Goal: Task Accomplishment & Management: Use online tool/utility

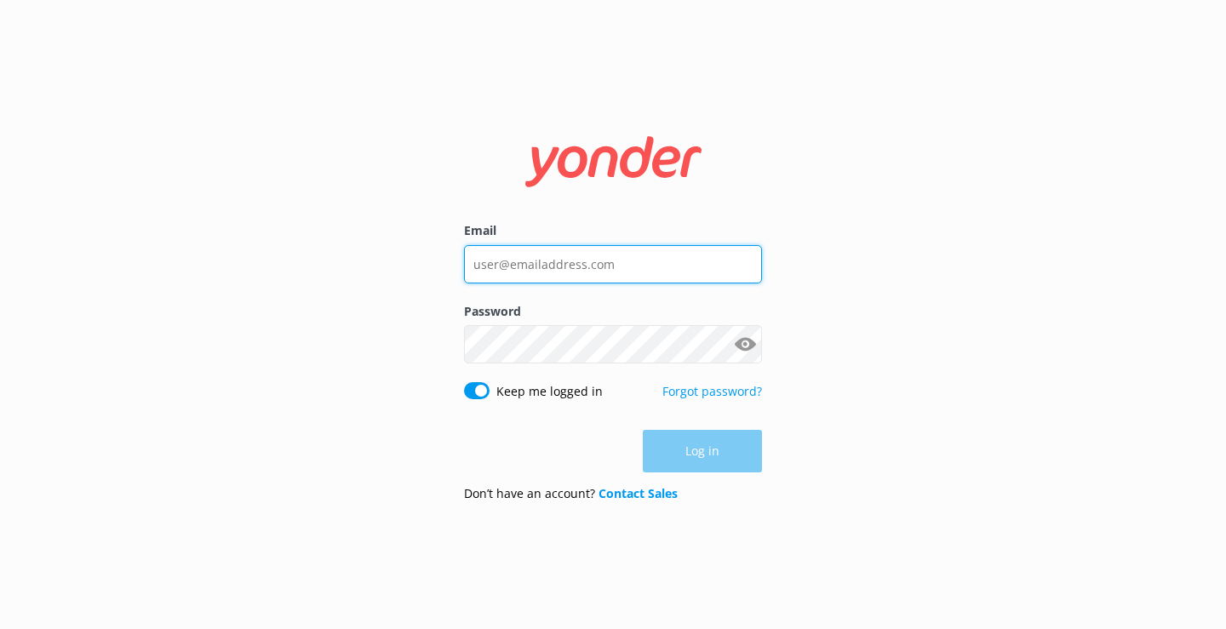
click at [497, 262] on input "Email" at bounding box center [613, 264] width 298 height 38
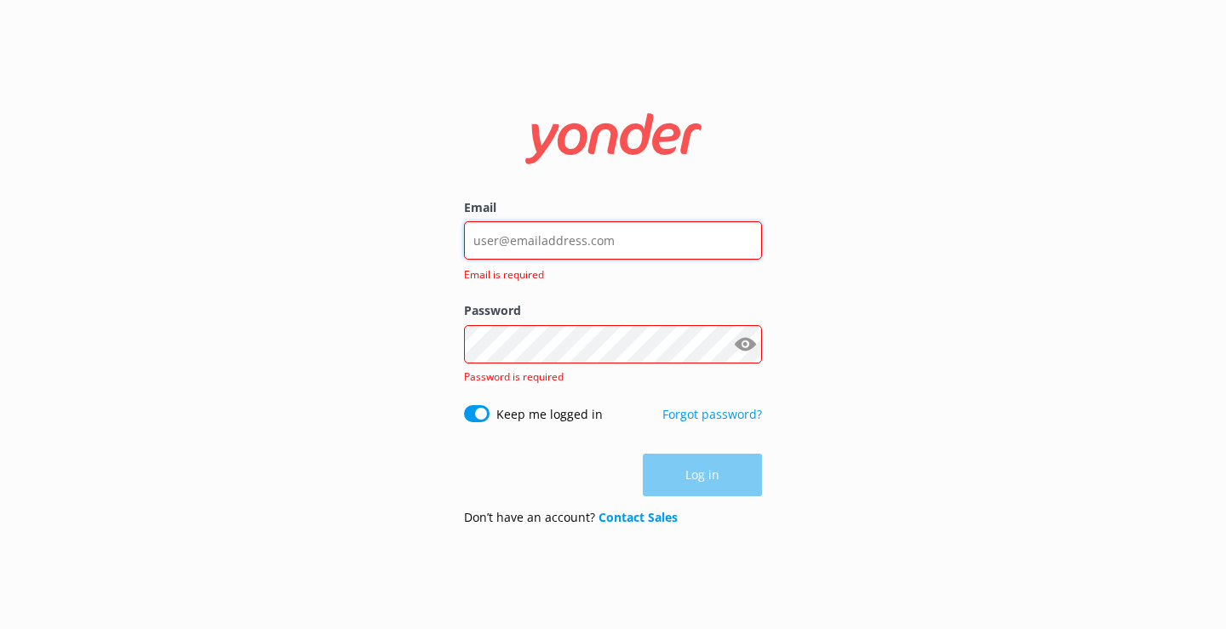
type input "[EMAIL_ADDRESS][DOMAIN_NAME]"
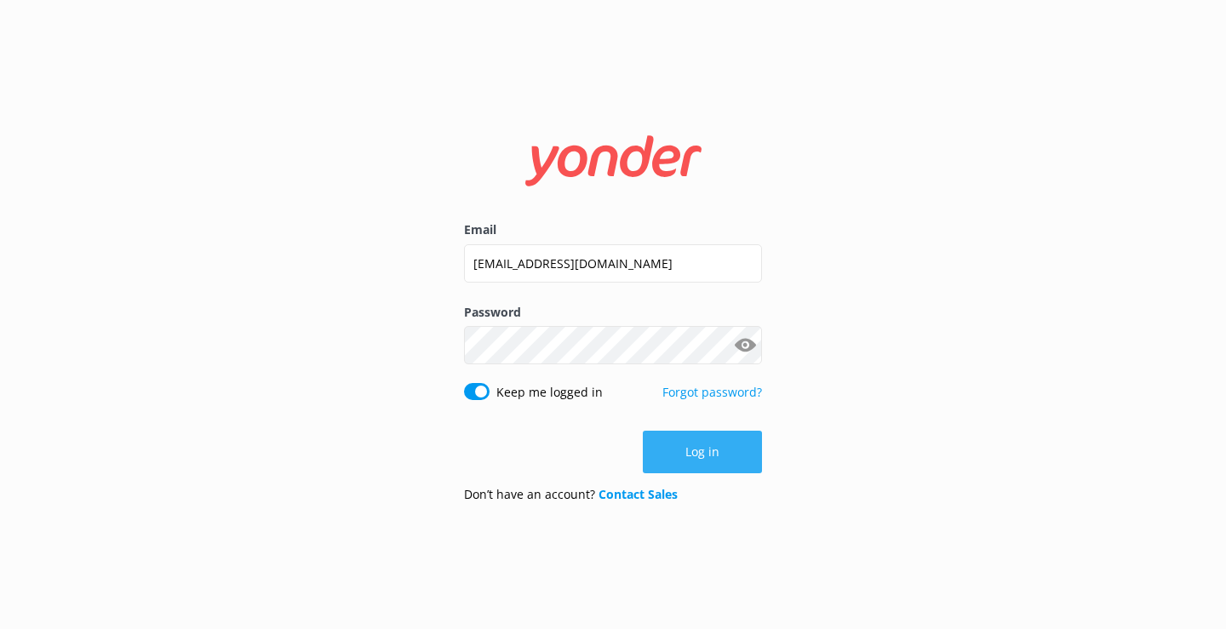
click at [675, 452] on button "Log in" at bounding box center [702, 452] width 119 height 43
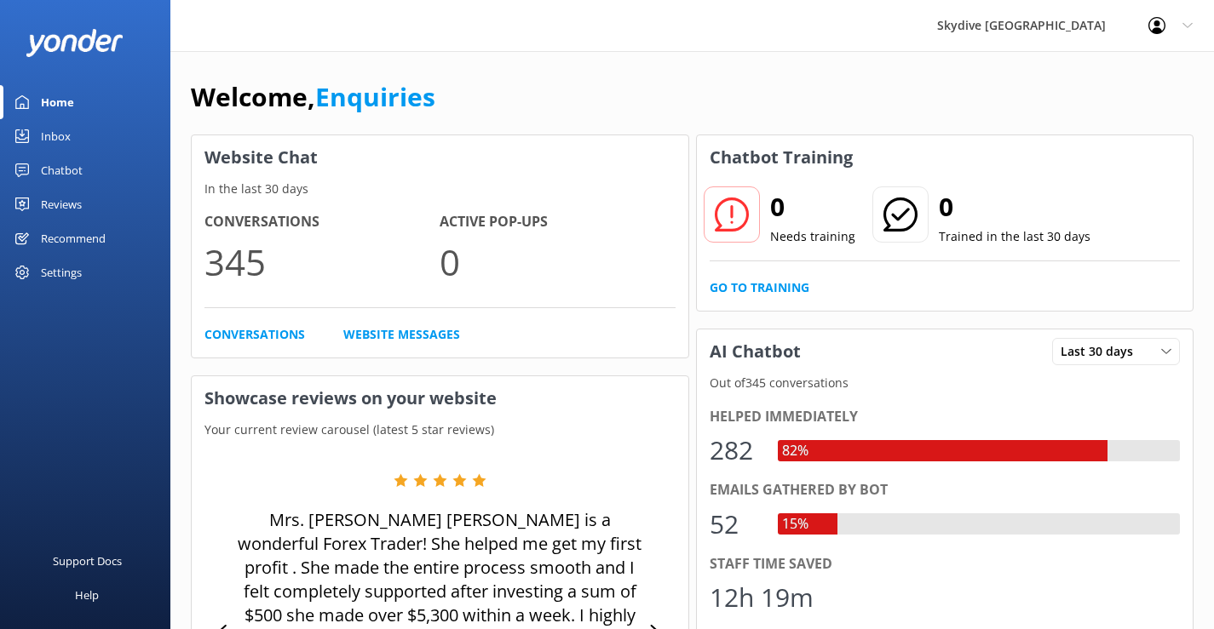
click at [54, 139] on div "Inbox" at bounding box center [56, 136] width 30 height 34
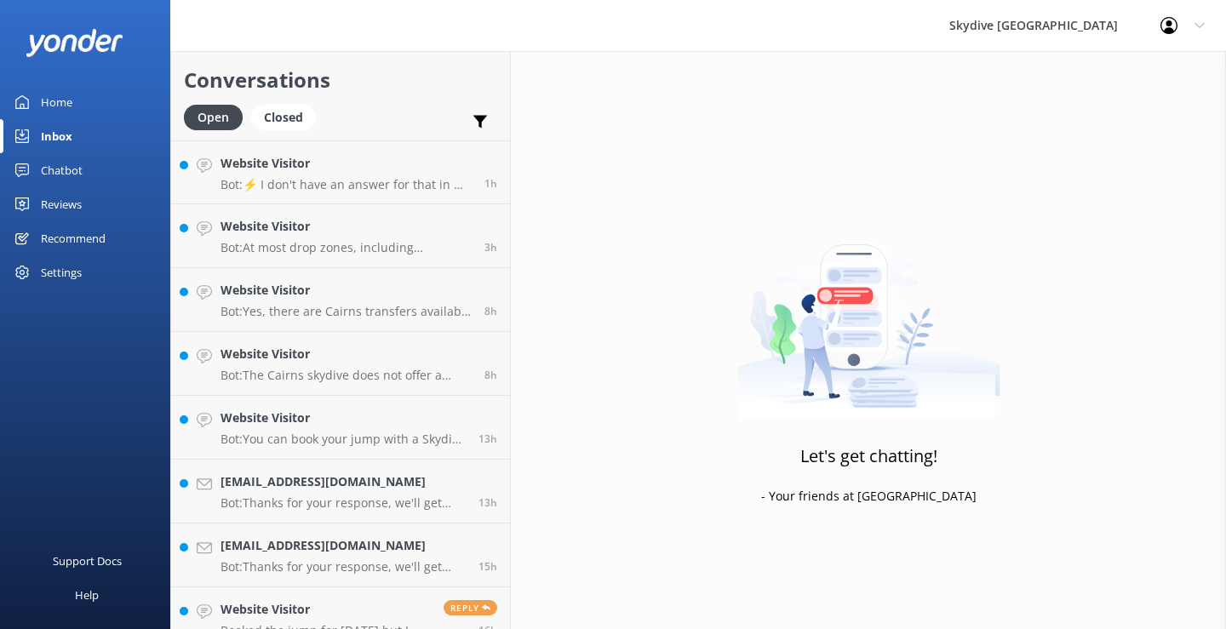
click at [59, 165] on div "Chatbot" at bounding box center [62, 170] width 42 height 34
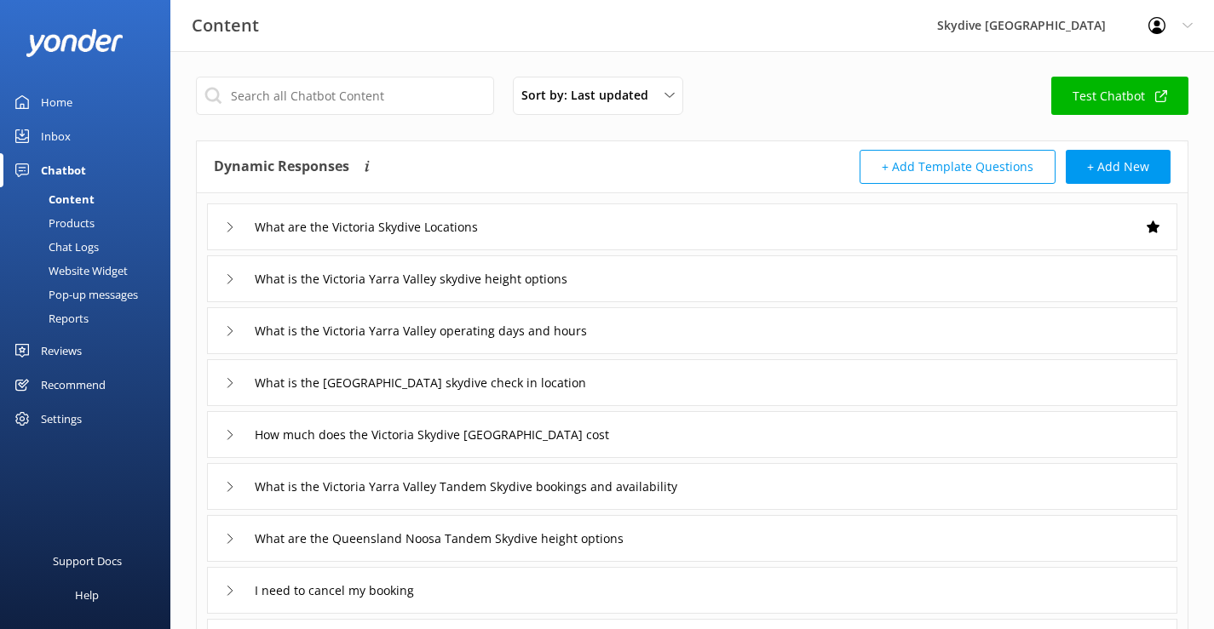
click at [70, 316] on div "Reports" at bounding box center [49, 319] width 78 height 24
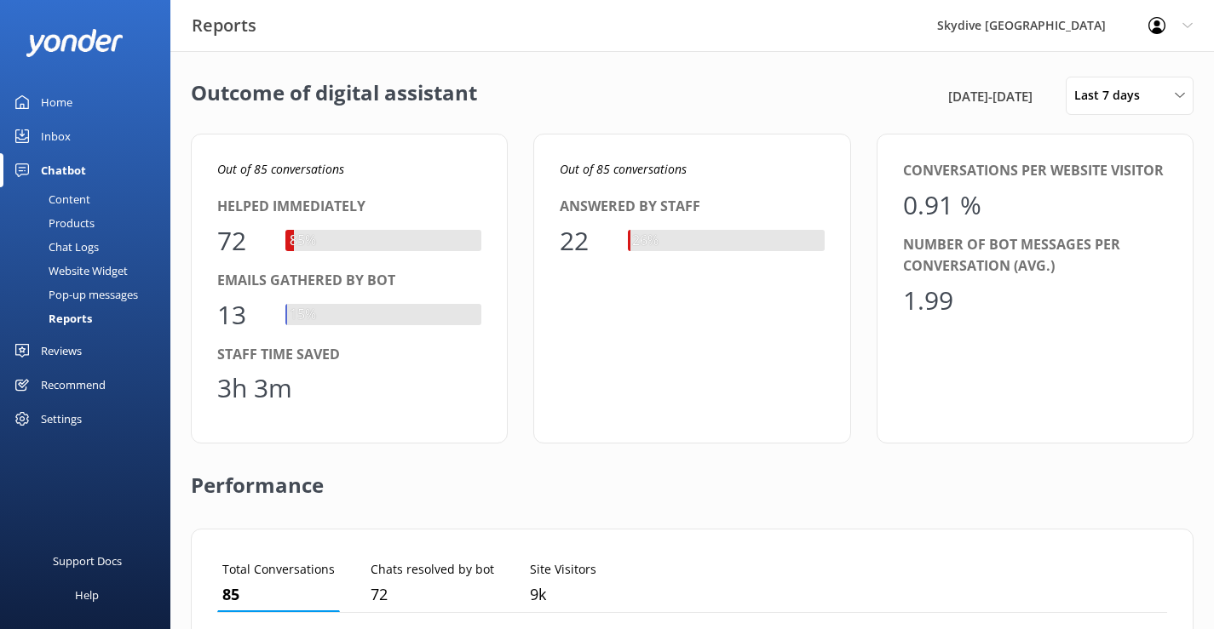
scroll to position [158, 937]
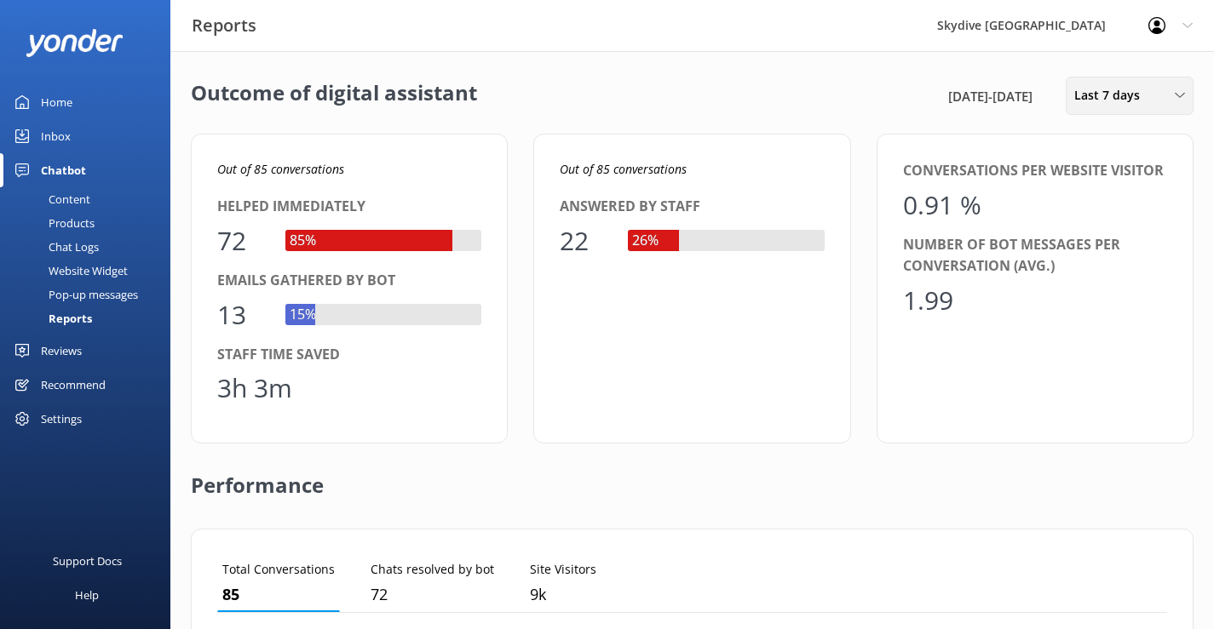
click at [1135, 95] on span "Last 7 days" at bounding box center [1112, 95] width 76 height 19
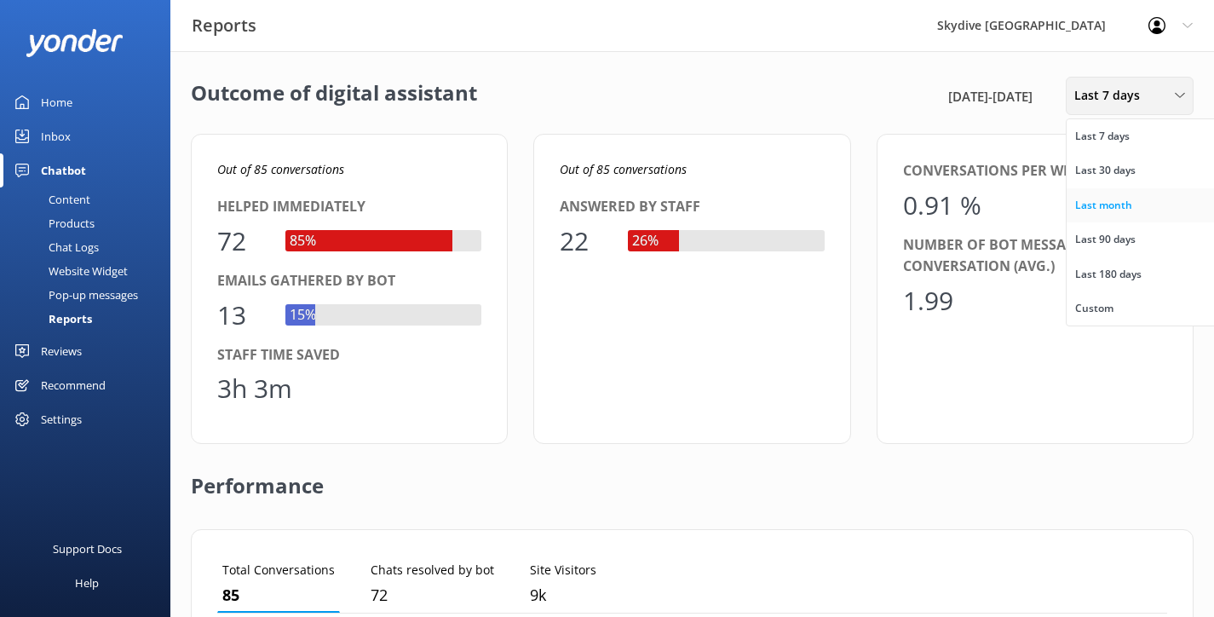
click at [1121, 204] on div "Last month" at bounding box center [1103, 205] width 57 height 17
